Goal: Find specific page/section: Find specific page/section

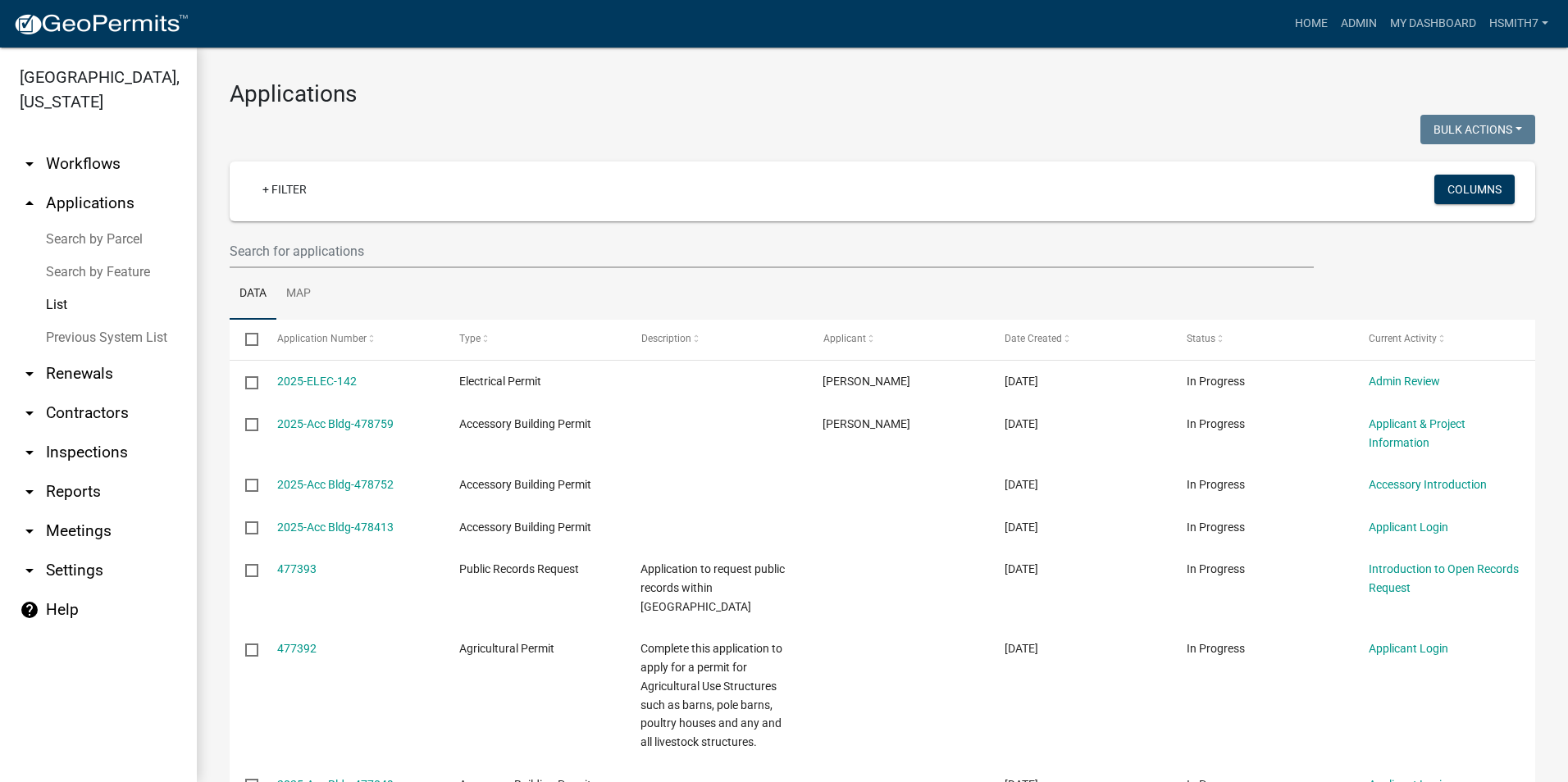
select select "3: 100"
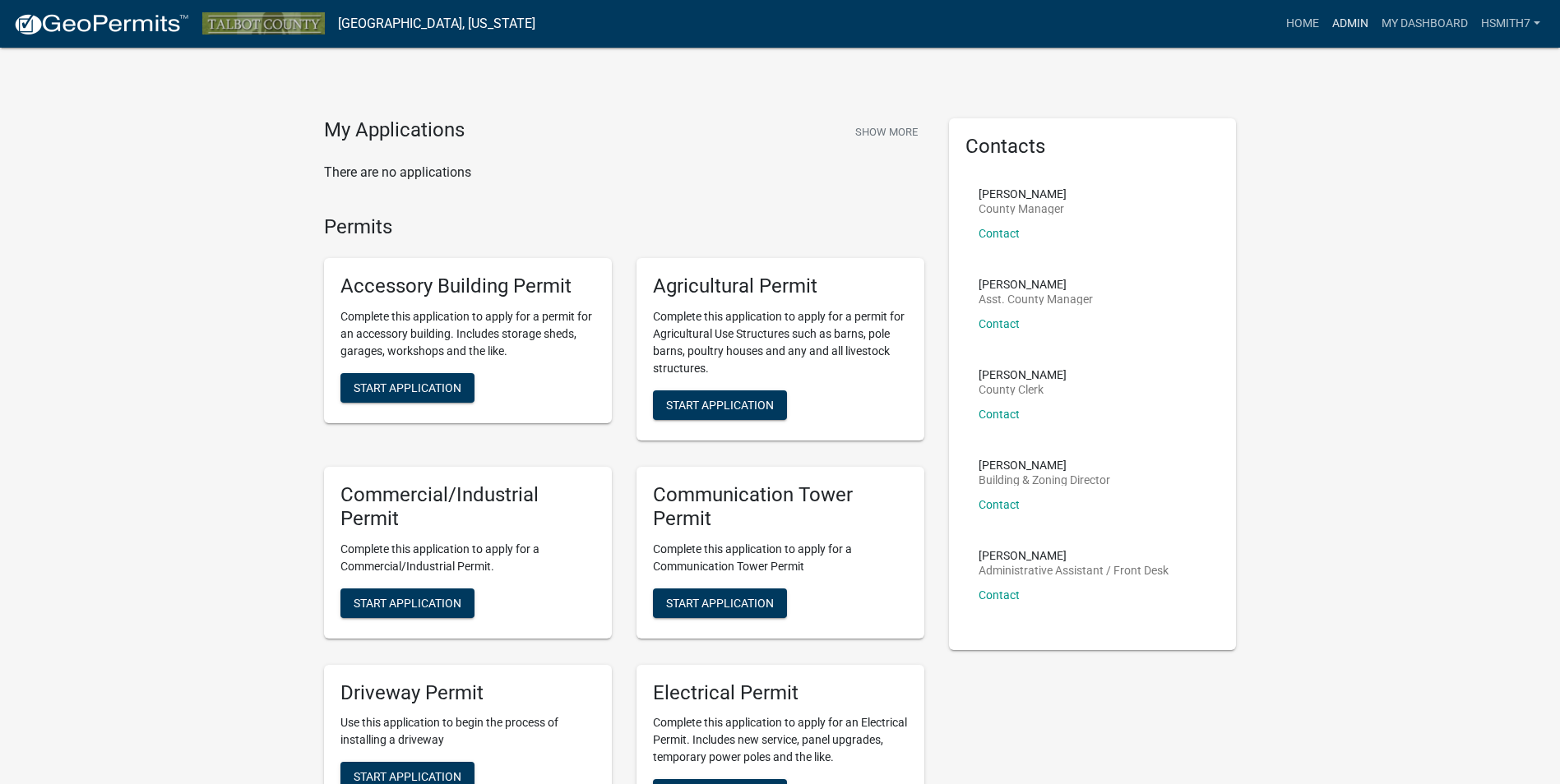
click at [1341, 23] on link "Admin" at bounding box center [1350, 24] width 49 height 31
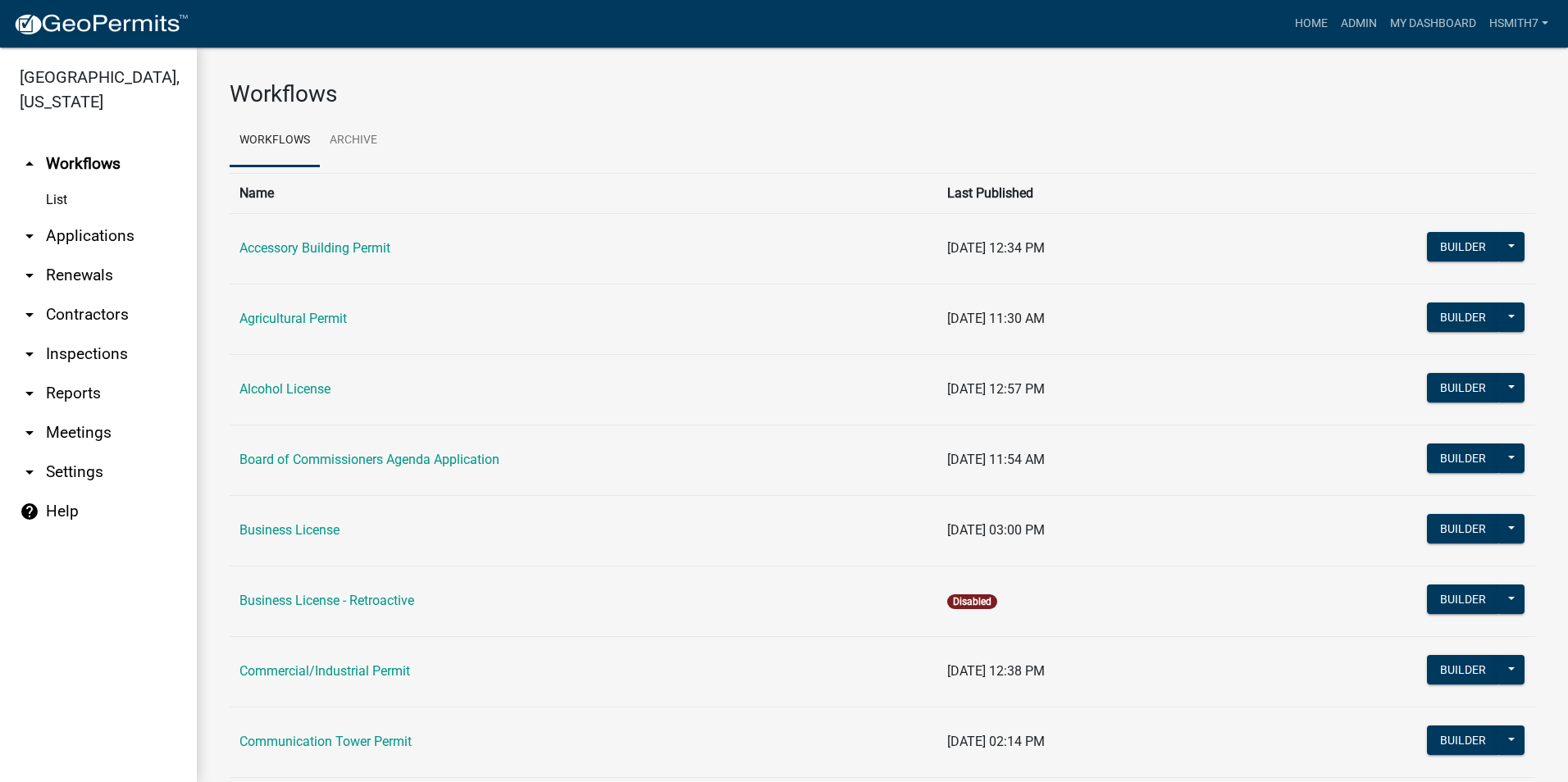
click at [96, 232] on link "arrow_drop_down Applications" at bounding box center [98, 236] width 197 height 40
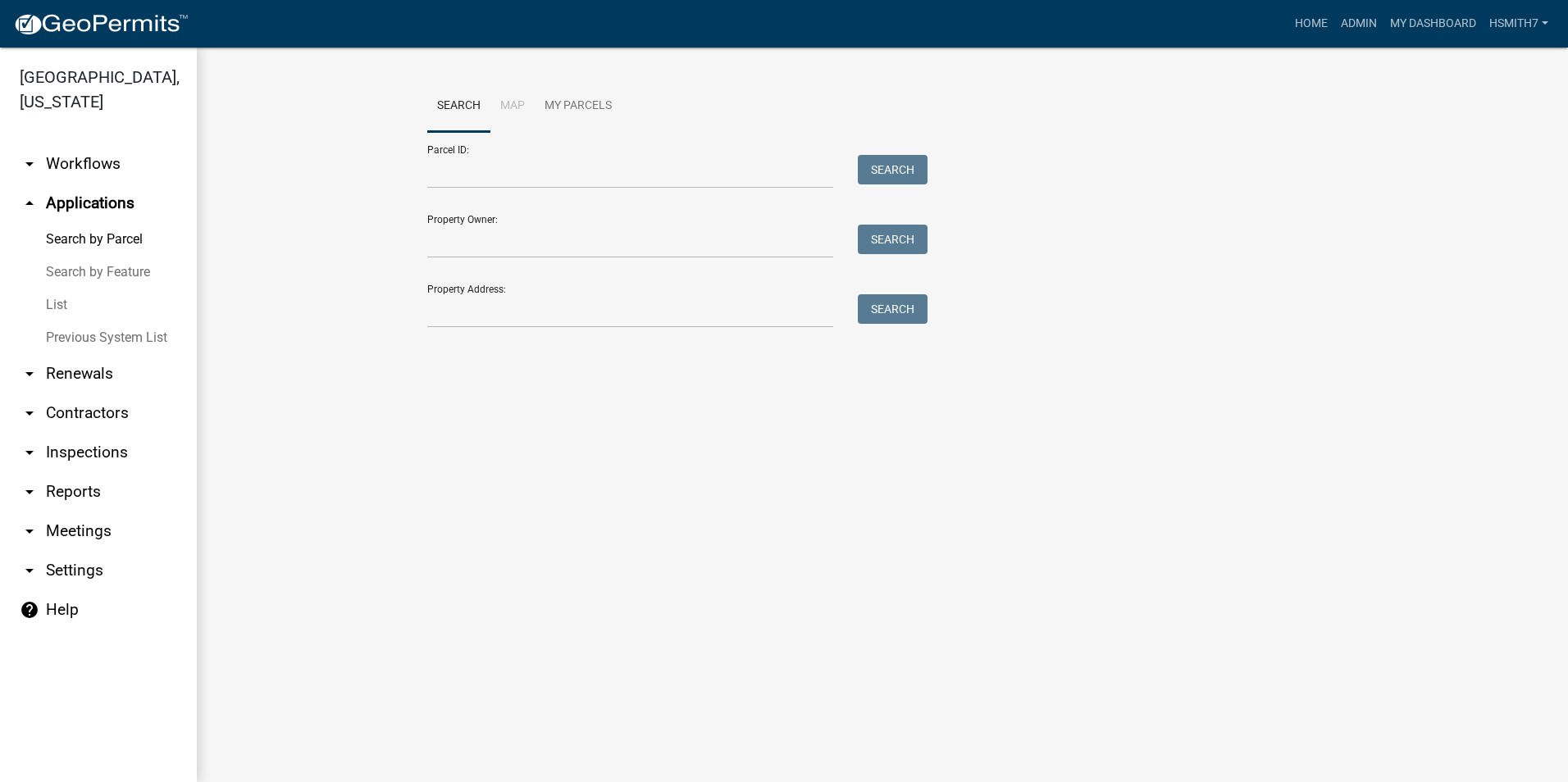
click at [53, 302] on link "List" at bounding box center [98, 304] width 197 height 33
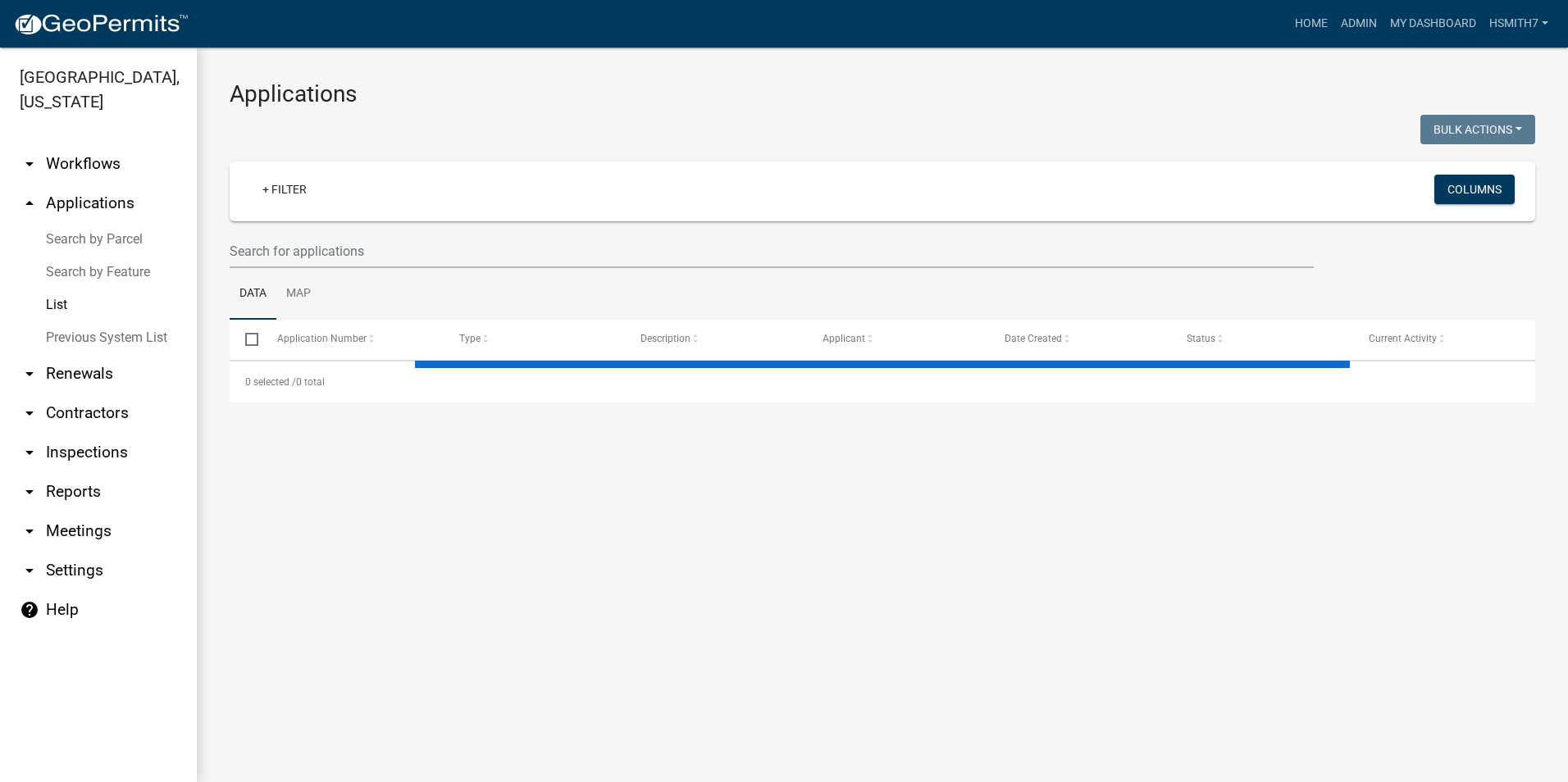
select select "3: 100"
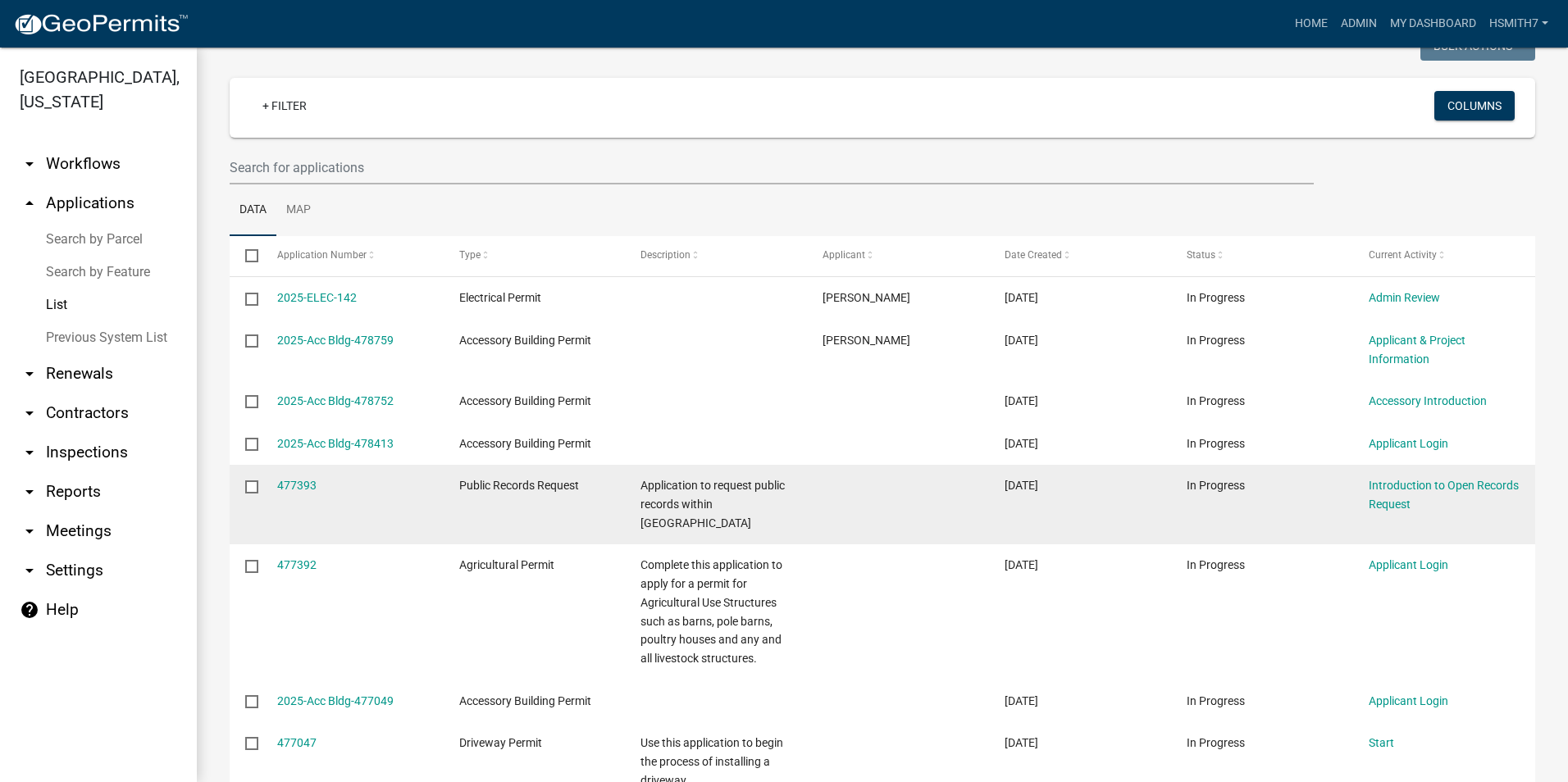
scroll to position [246, 0]
